Goal: Book appointment/travel/reservation

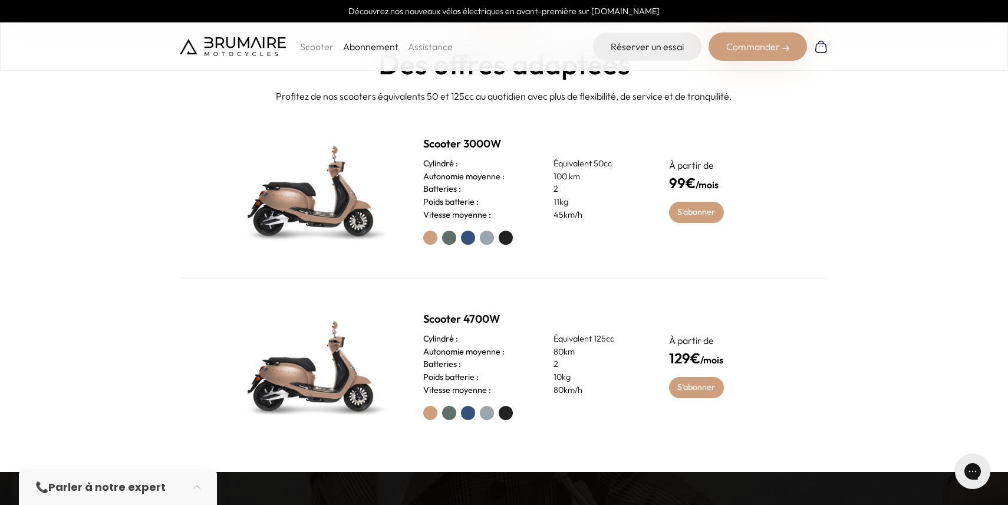
scroll to position [554, 0]
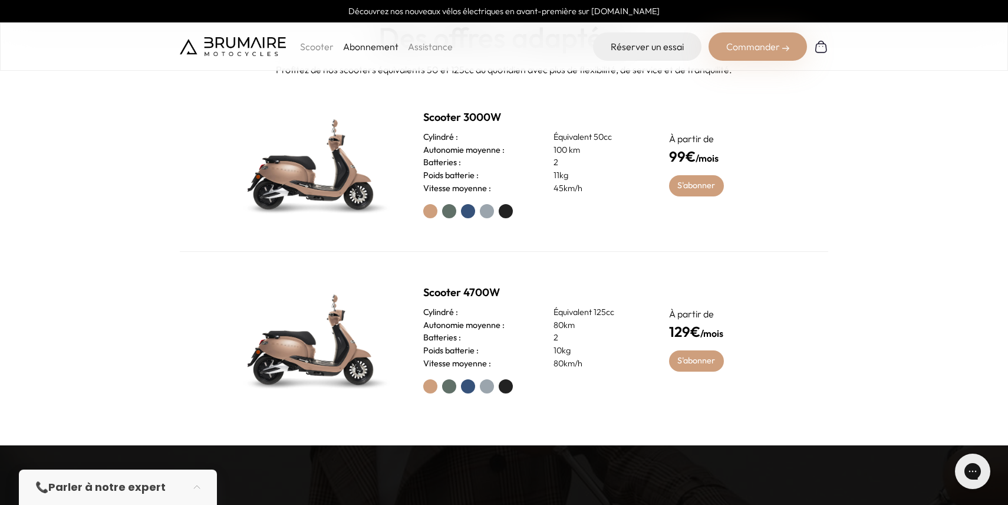
click at [502, 216] on label at bounding box center [506, 211] width 14 height 14
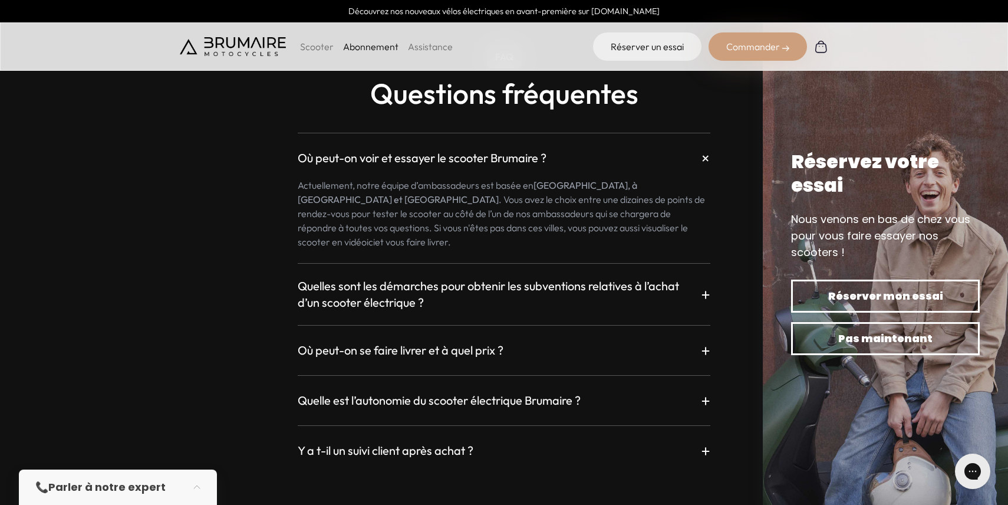
scroll to position [2083, 0]
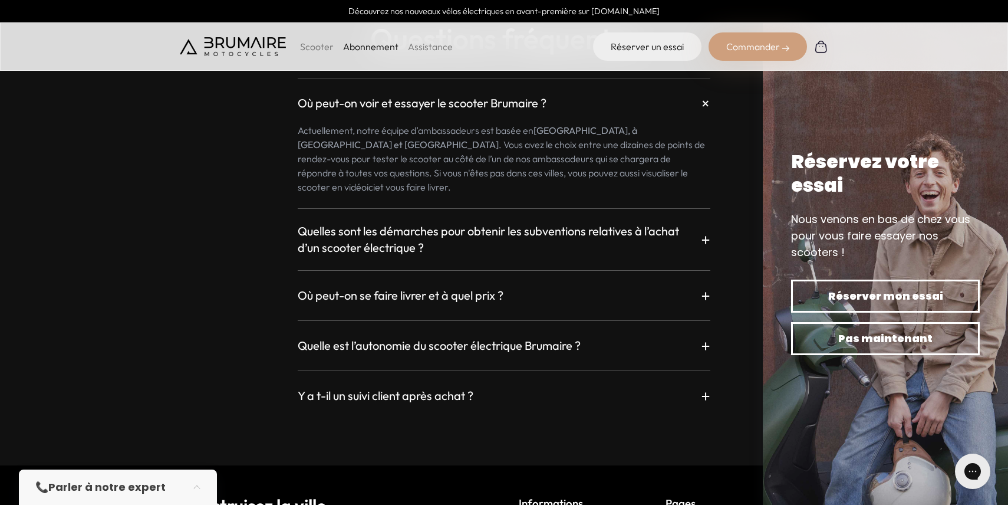
click at [565, 337] on h3 "Quelle est l’autonomie du scooter électrique Brumaire ?" at bounding box center [439, 345] width 283 height 17
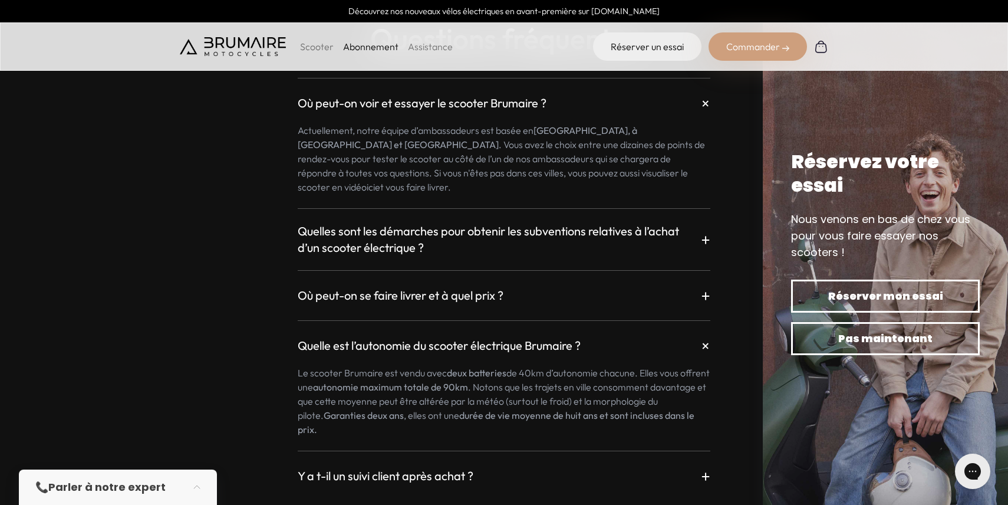
click at [238, 337] on div "Où peut-on voir et essayer le scooter Brumaire ? + Actuellement, notre équipe d…" at bounding box center [504, 275] width 648 height 423
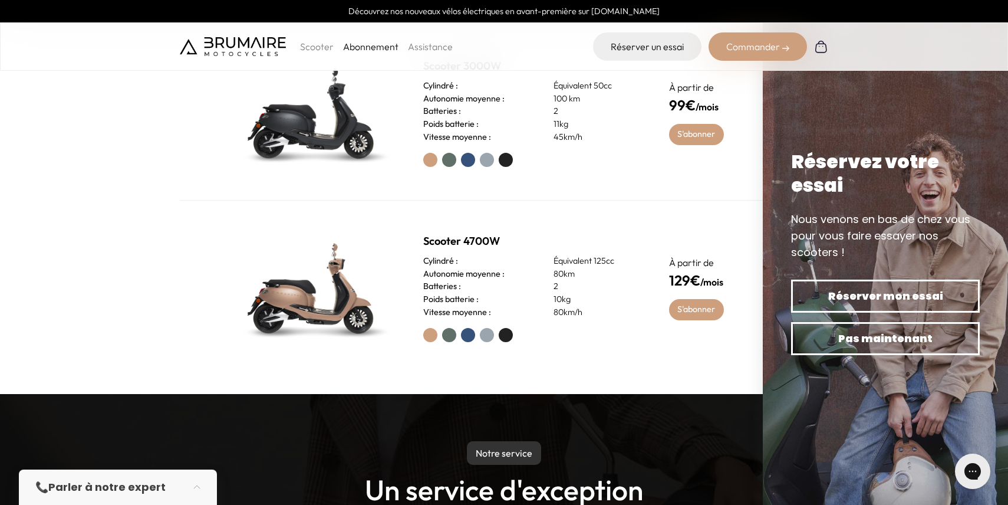
scroll to position [0, 0]
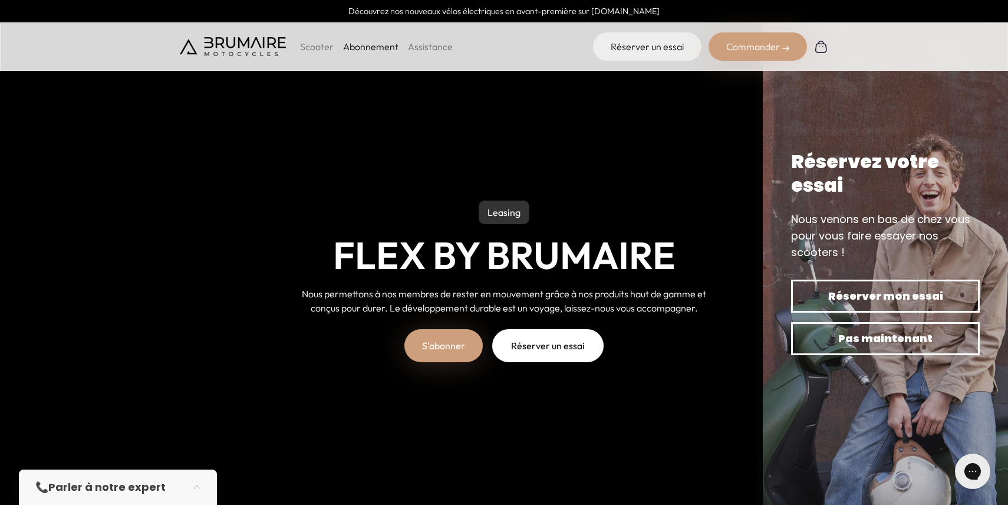
click at [531, 349] on link "Réserver un essai" at bounding box center [547, 345] width 111 height 33
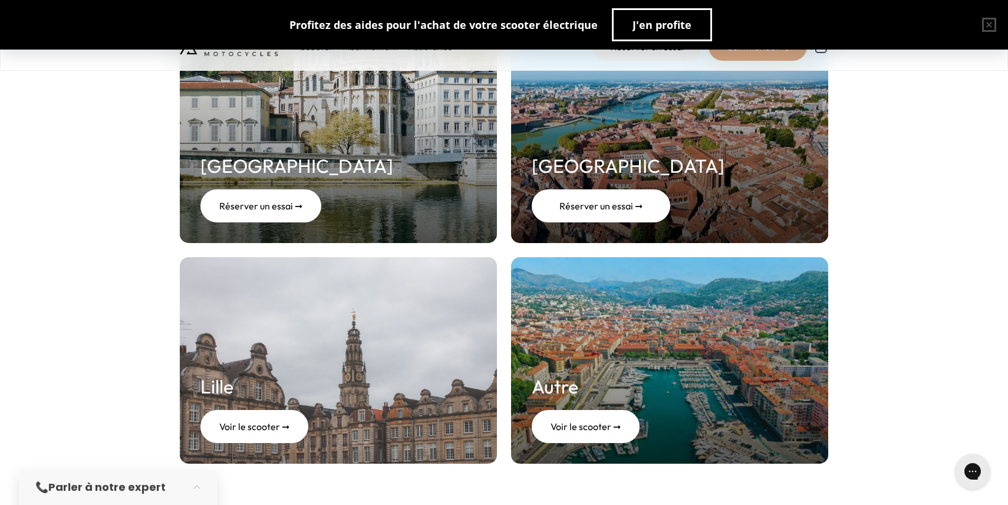
click at [594, 212] on div "Réserver un essai ➞" at bounding box center [601, 205] width 139 height 33
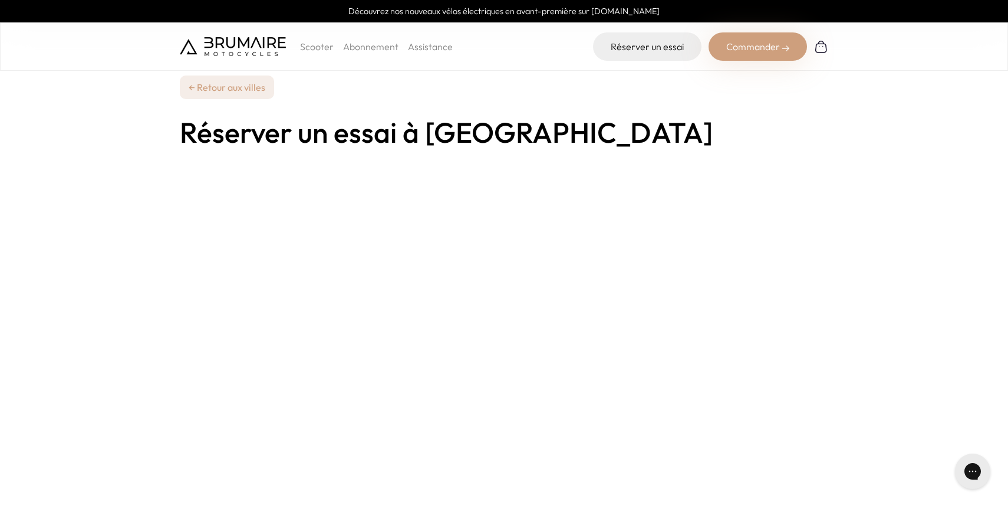
click at [360, 52] on li "Abonnement" at bounding box center [370, 46] width 55 height 14
click at [364, 46] on link "Abonnement" at bounding box center [370, 47] width 55 height 12
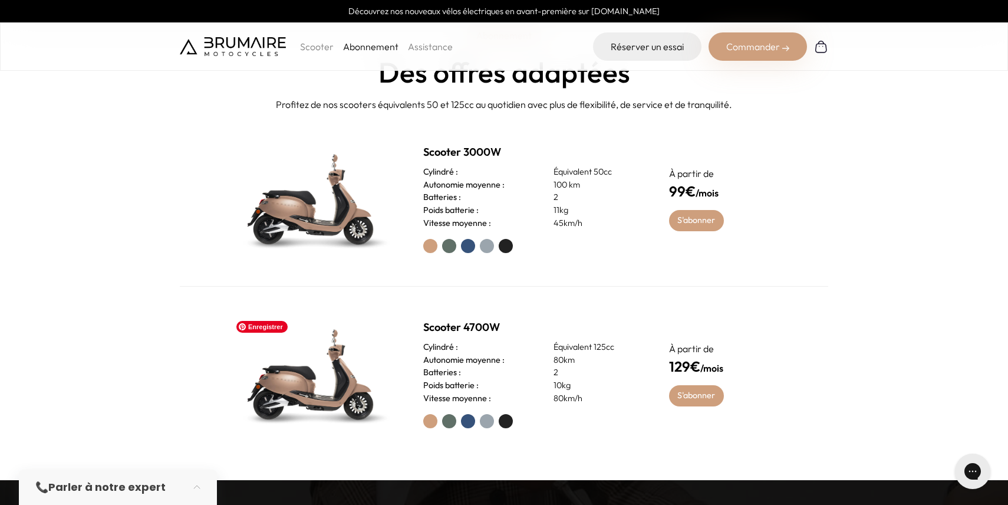
scroll to position [509, 0]
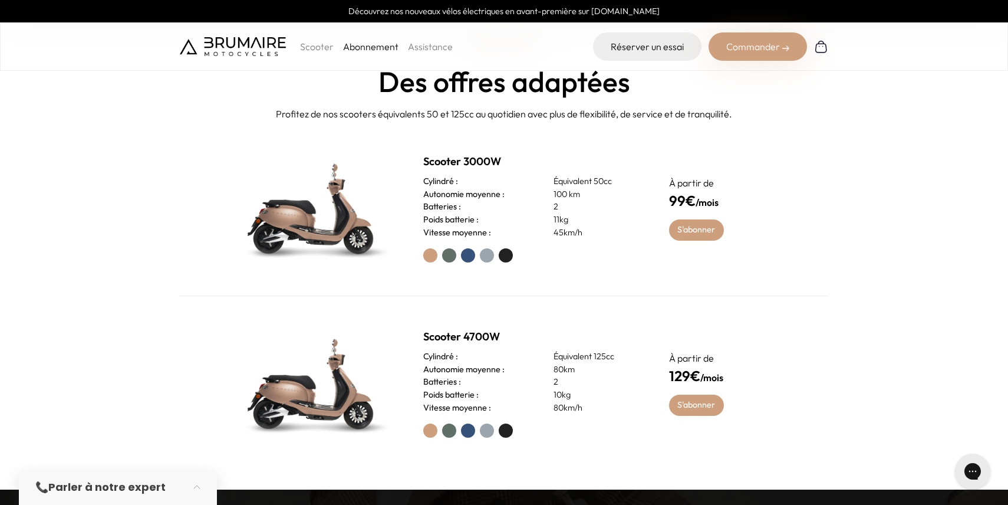
click at [505, 431] on label at bounding box center [506, 430] width 14 height 14
drag, startPoint x: 509, startPoint y: 258, endPoint x: 509, endPoint y: 266, distance: 8.3
click at [509, 266] on div "Scooter 3000W Cylindré : Équivalent 50cc Autonomie moyenne : 100 km Batteries :…" at bounding box center [504, 208] width 648 height 175
click at [508, 256] on label at bounding box center [506, 255] width 14 height 14
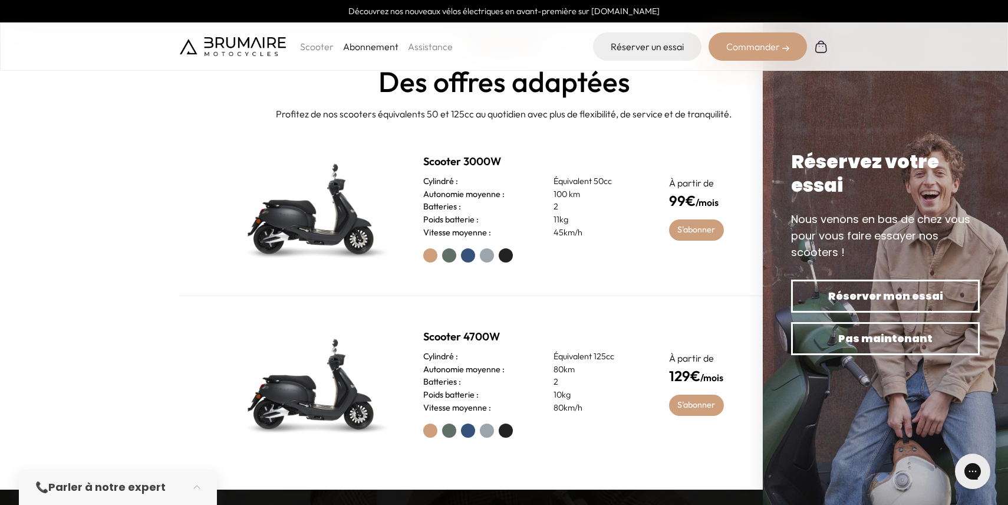
click at [177, 269] on section "Abonnement Des offres adaptées Profitez de nos scooters équivalents 50 et 125cc…" at bounding box center [504, 232] width 1008 height 475
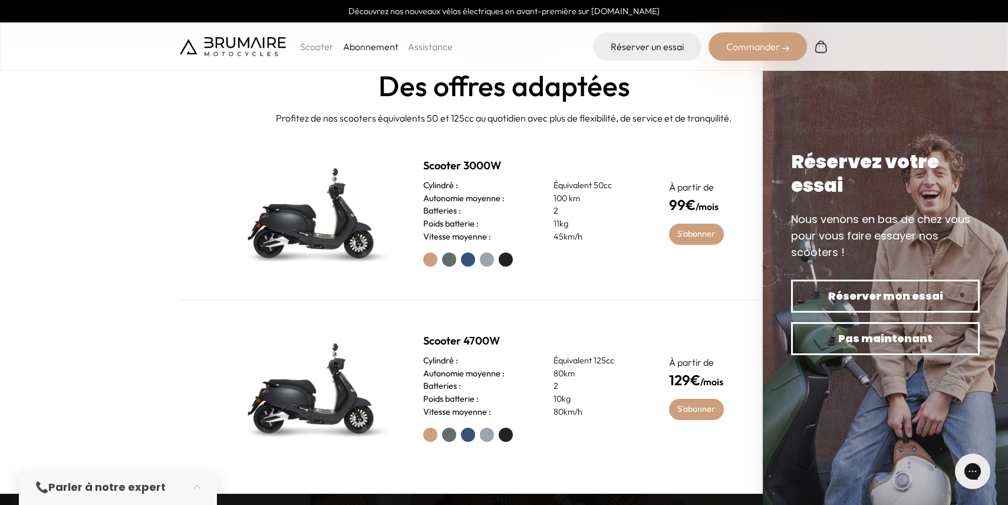
scroll to position [0, 0]
